Goal: Transaction & Acquisition: Download file/media

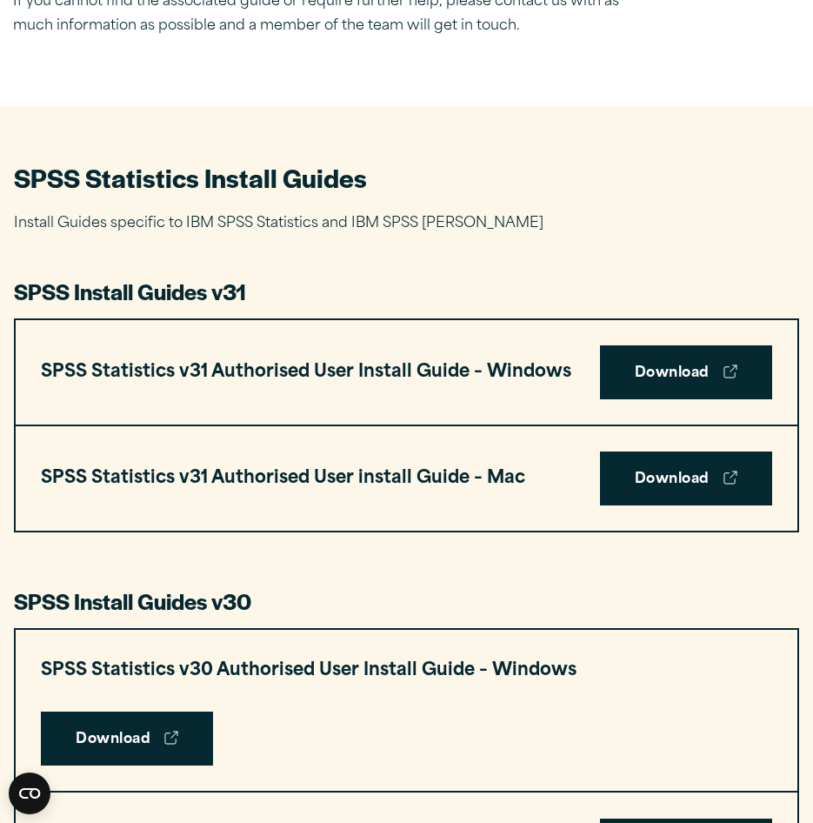
scroll to position [696, 0]
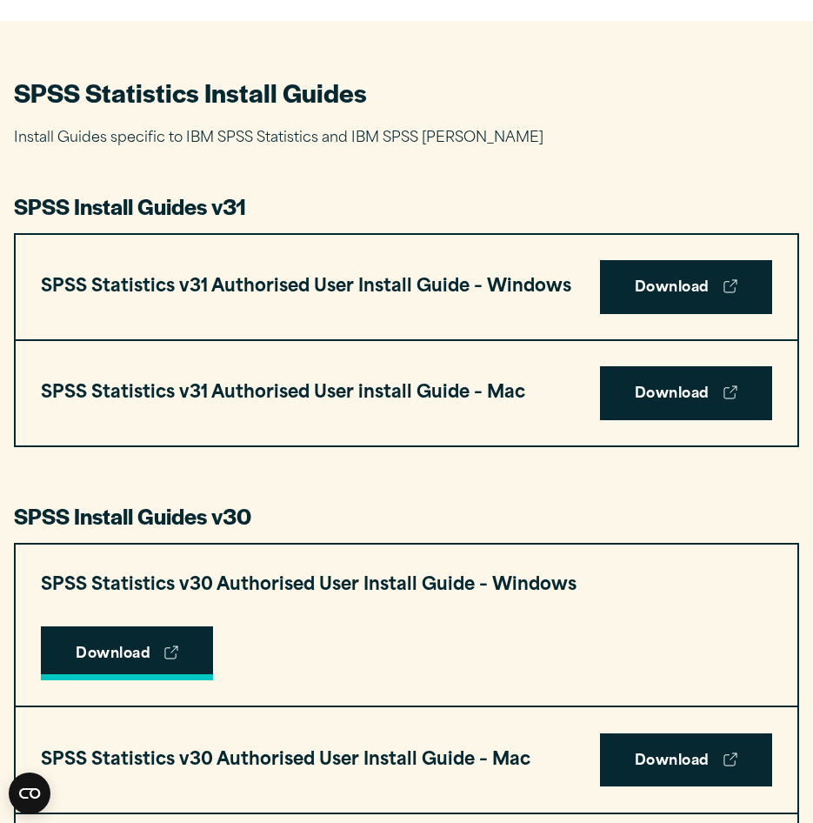
click at [213, 626] on link "Download" at bounding box center [127, 653] width 172 height 54
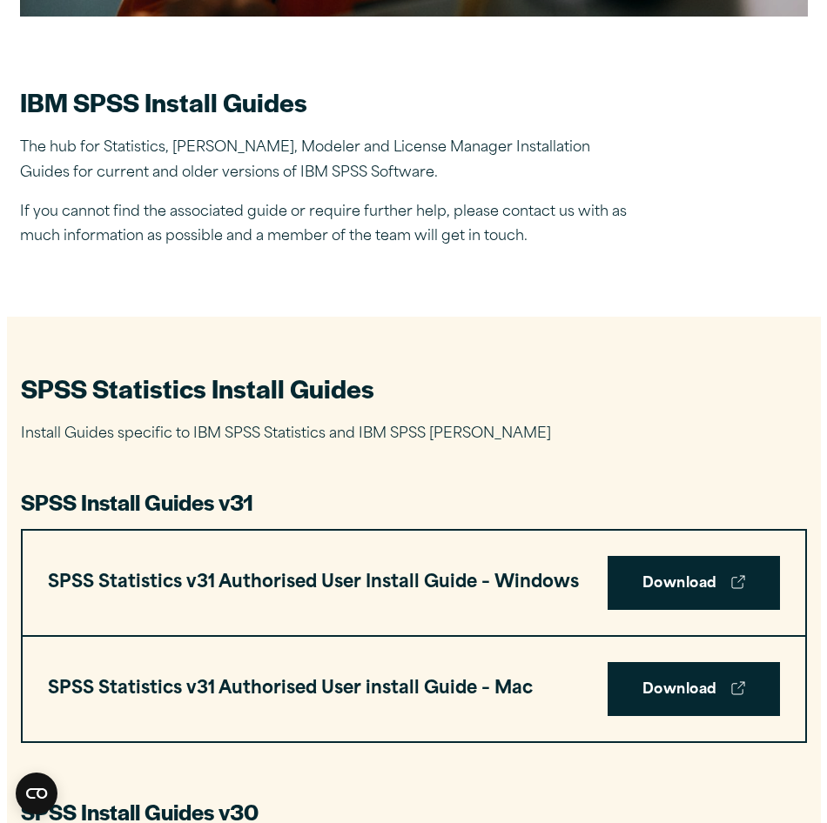
scroll to position [261, 0]
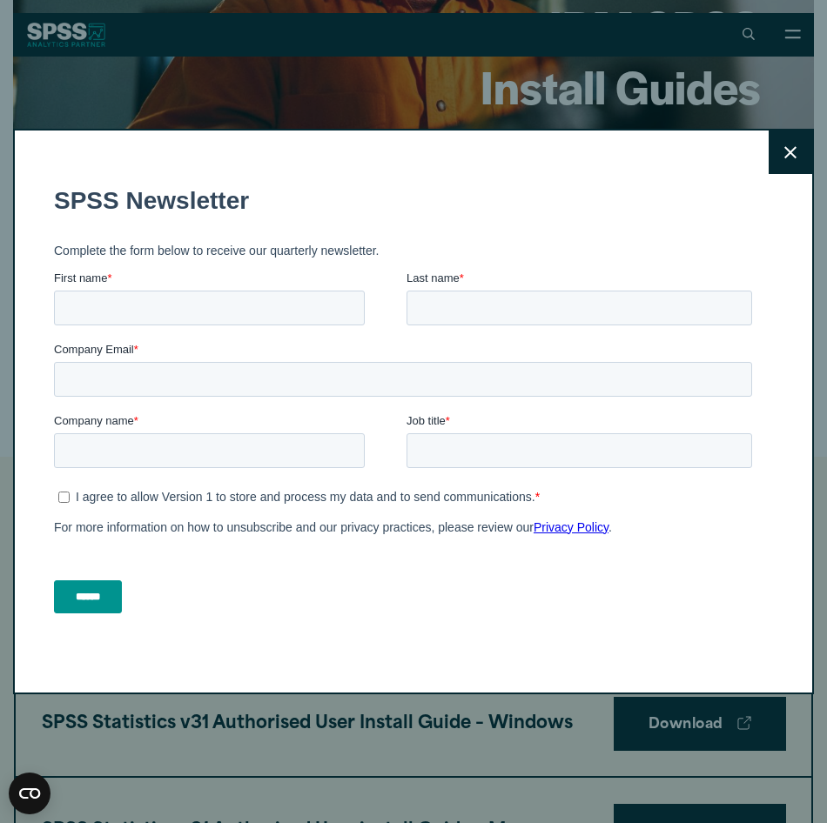
click at [784, 150] on icon at bounding box center [790, 152] width 12 height 13
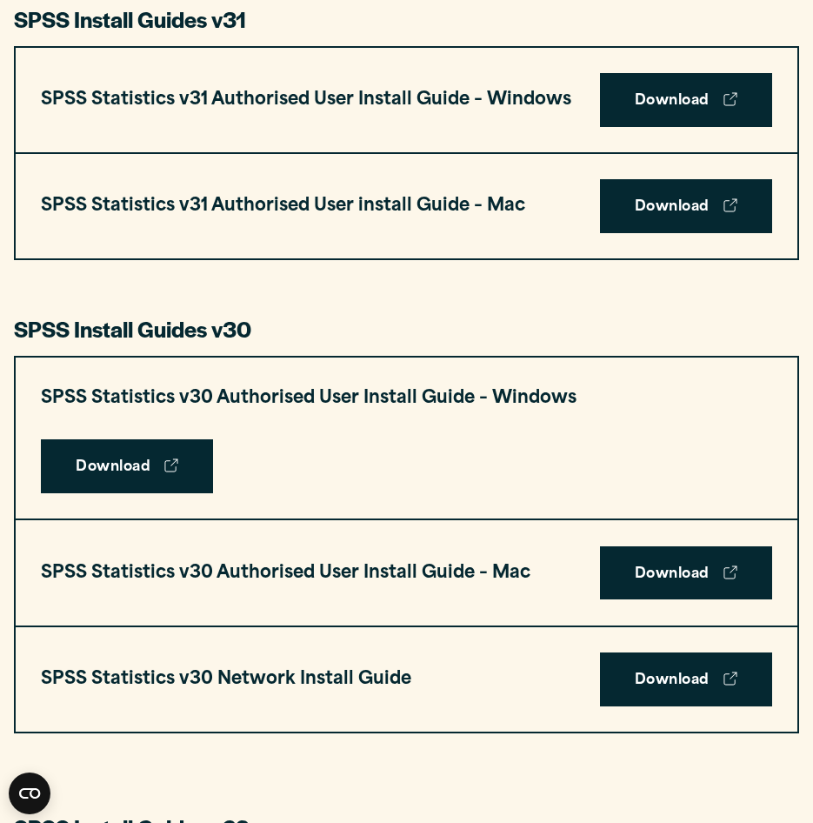
scroll to position [884, 0]
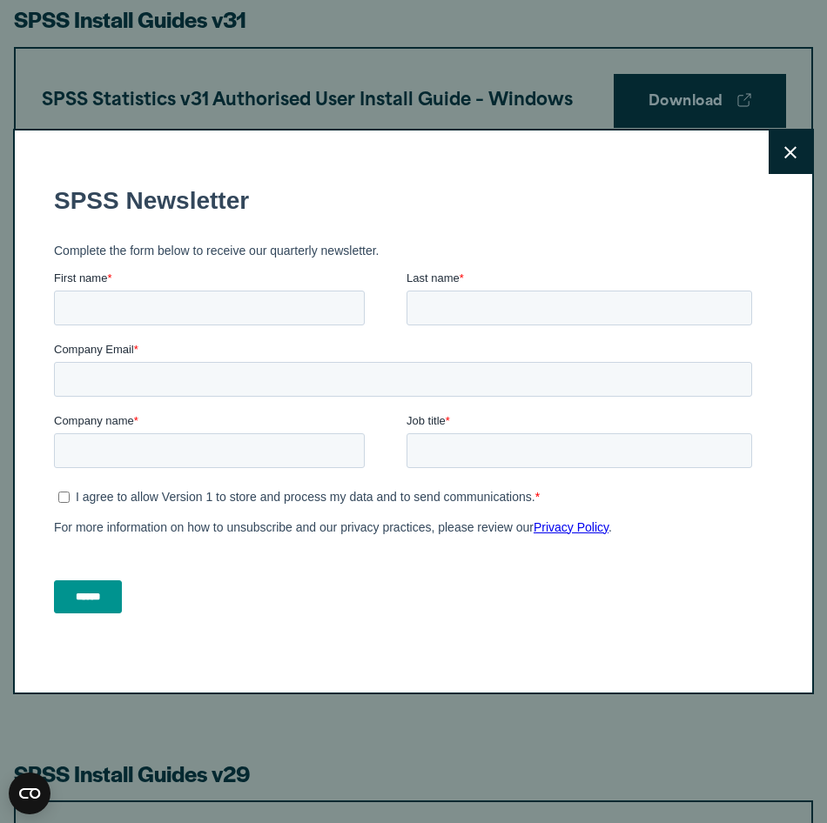
click at [784, 151] on icon at bounding box center [790, 152] width 12 height 13
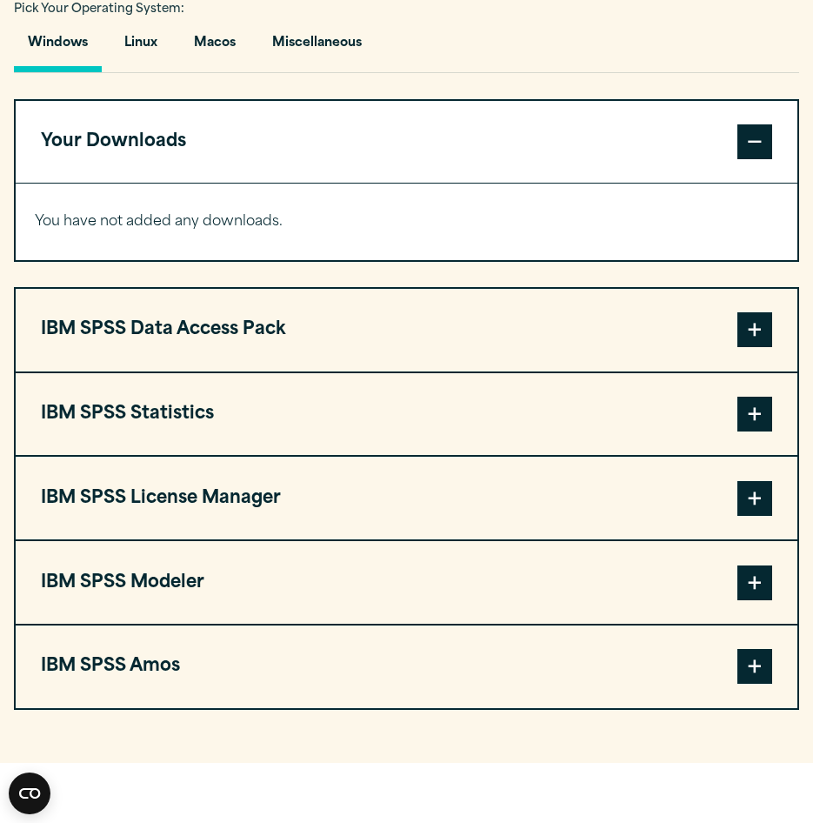
scroll to position [1218, 0]
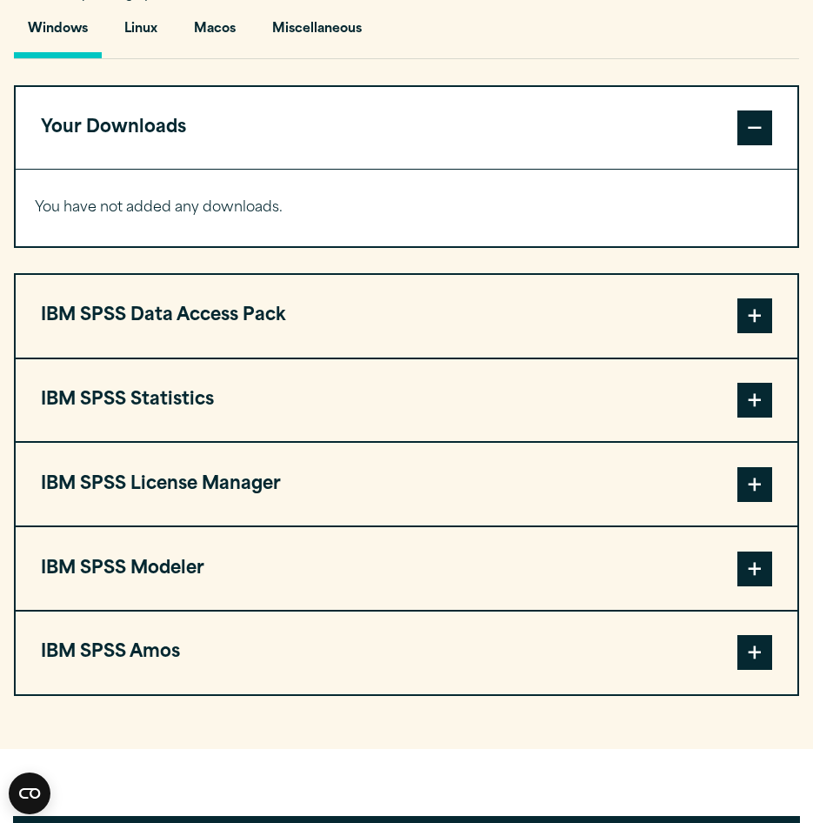
click at [768, 403] on span at bounding box center [755, 400] width 35 height 35
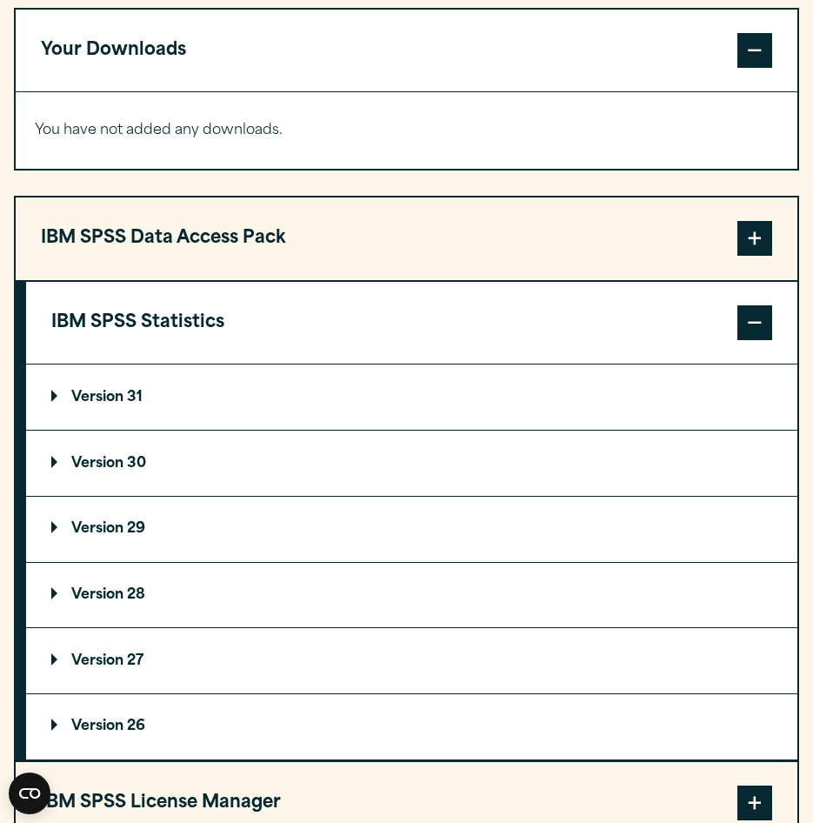
scroll to position [1392, 0]
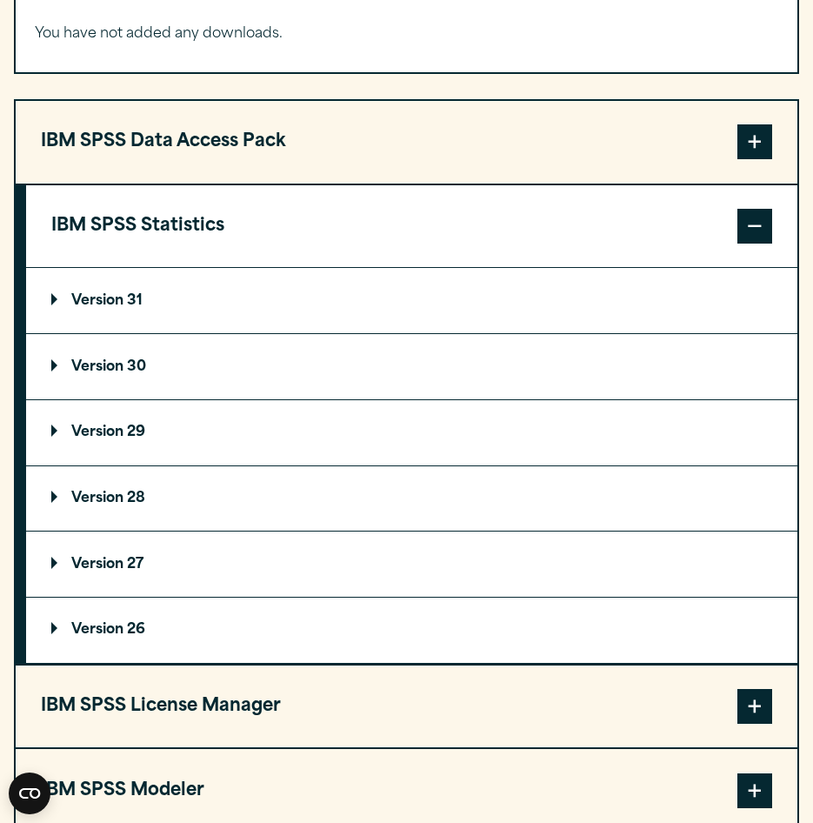
click at [125, 371] on p "Version 30" at bounding box center [98, 367] width 95 height 14
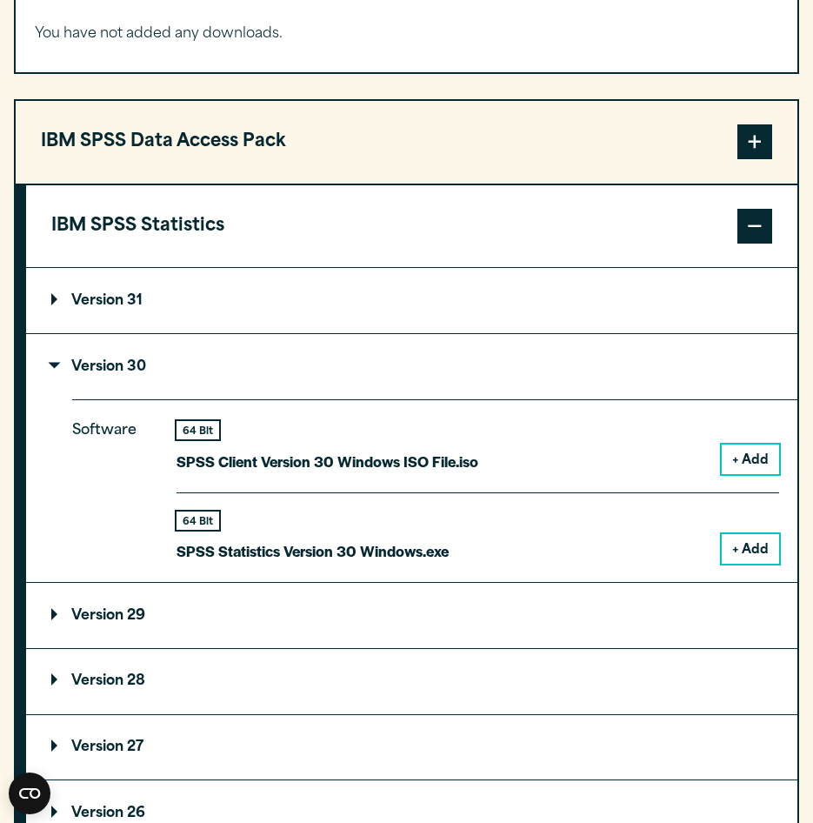
click at [762, 560] on button "+ Add" at bounding box center [750, 549] width 57 height 30
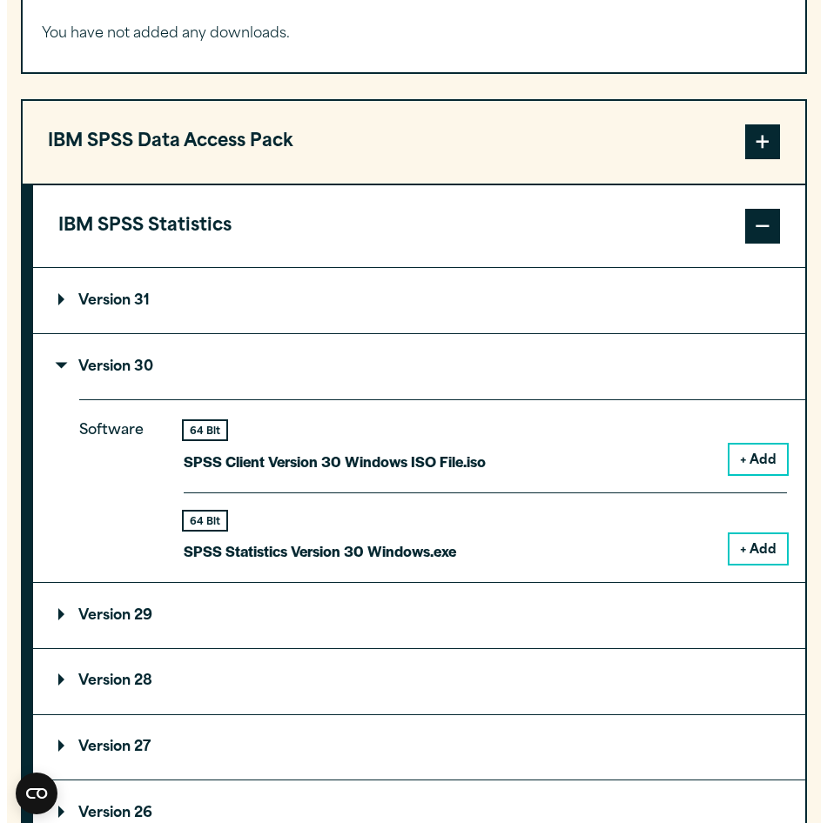
scroll to position [1461, 0]
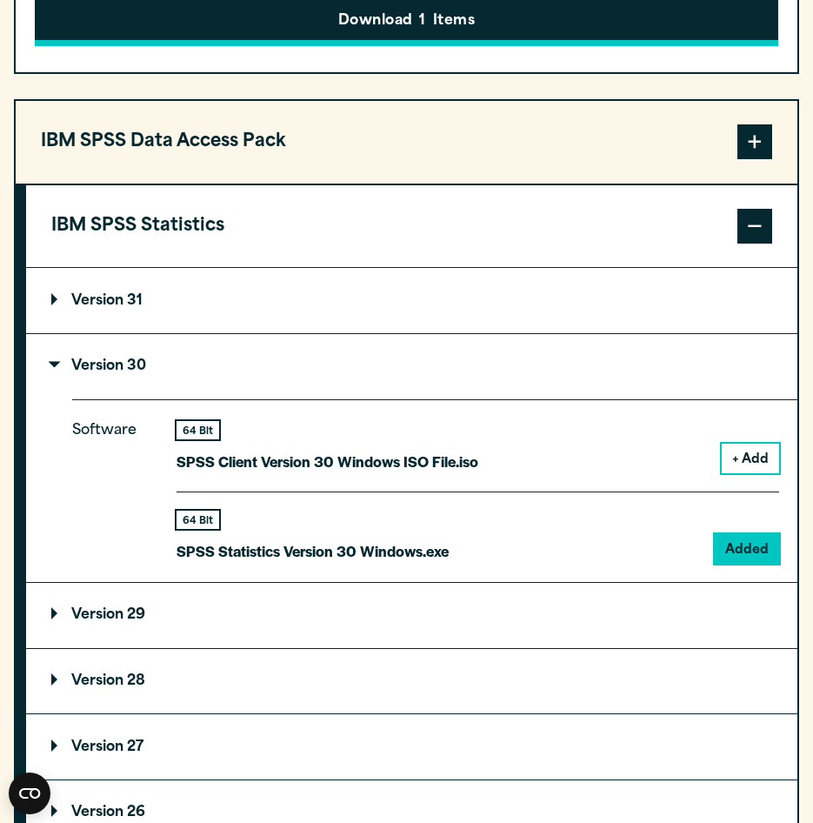
click at [588, 18] on button "Download 1 Items" at bounding box center [407, 20] width 744 height 54
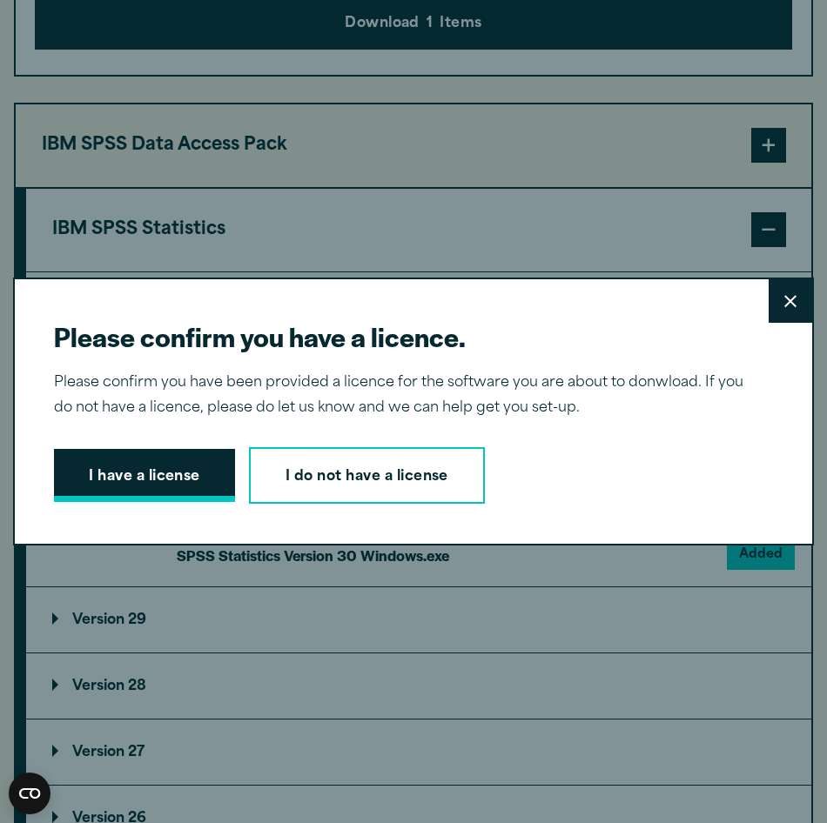
click at [214, 484] on button "I have a license" at bounding box center [144, 476] width 181 height 54
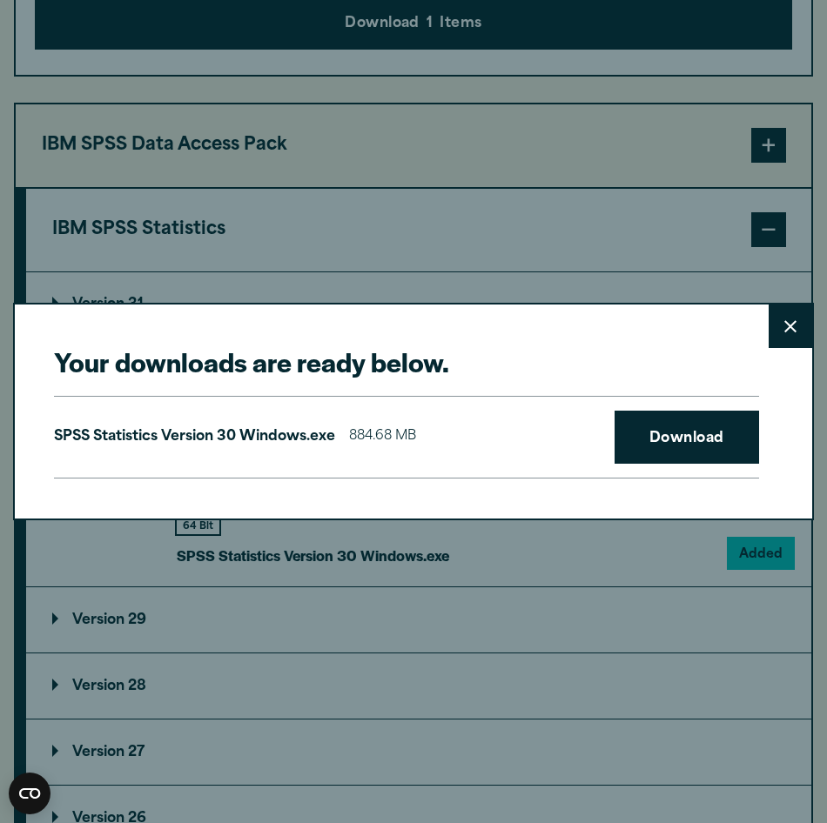
scroll to position [1456, 0]
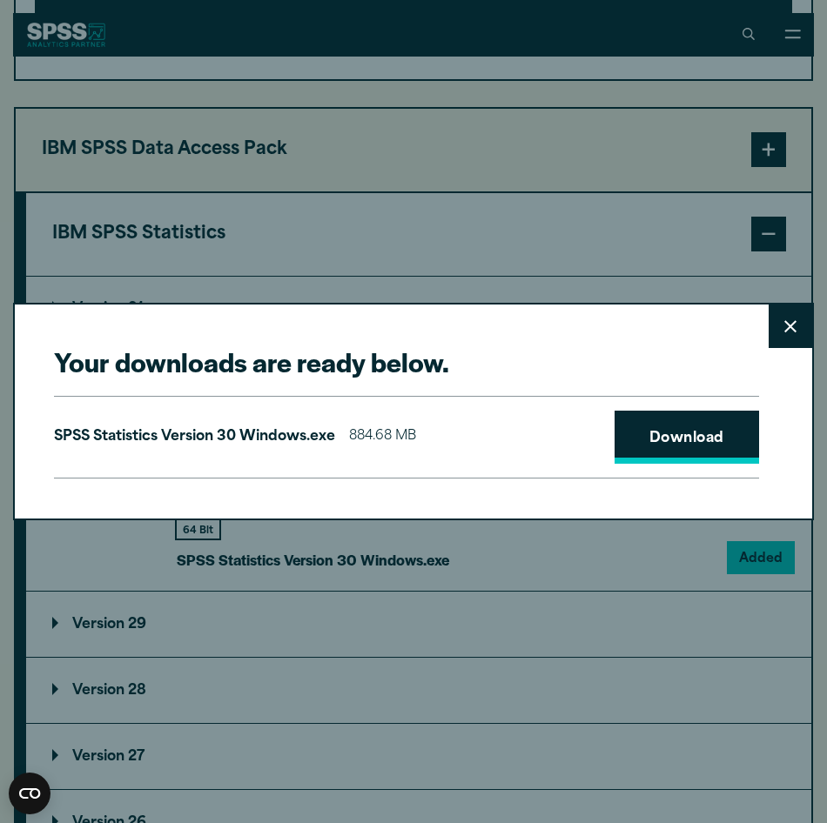
click at [644, 424] on link "Download" at bounding box center [686, 438] width 144 height 54
